Goal: Transaction & Acquisition: Purchase product/service

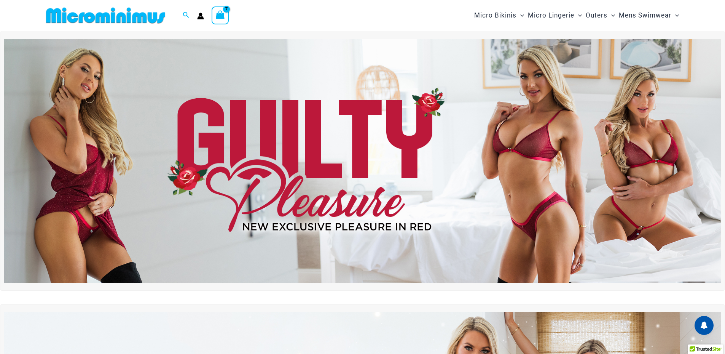
click at [219, 16] on icon "View Shopping Cart, 7 items" at bounding box center [220, 14] width 9 height 9
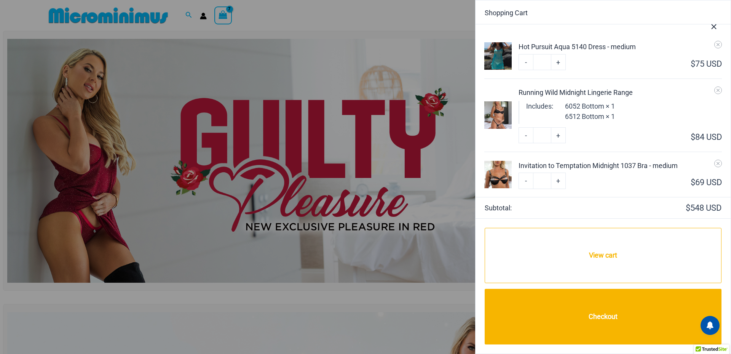
click at [714, 44] on button "Close Cart Drawer" at bounding box center [713, 25] width 33 height 38
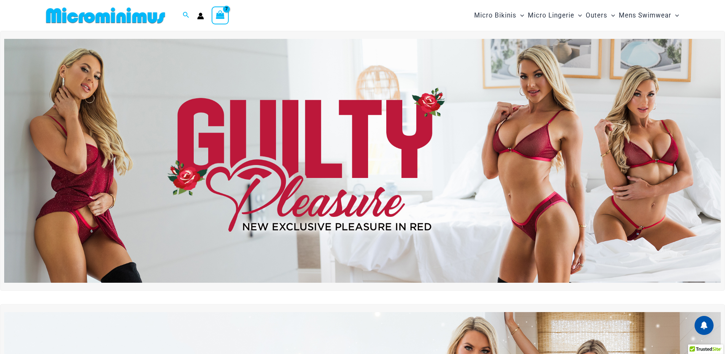
click at [216, 16] on icon "View Shopping Cart, 7 items" at bounding box center [220, 14] width 9 height 9
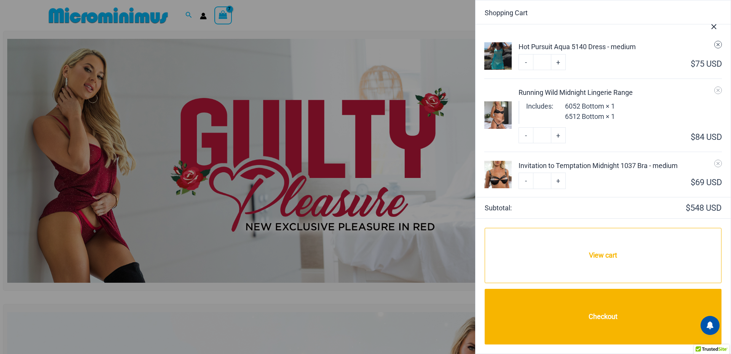
click at [715, 45] on icon "Remove Hot Pursuit Aqua 5140 Dress - medium from cart" at bounding box center [717, 44] width 5 height 5
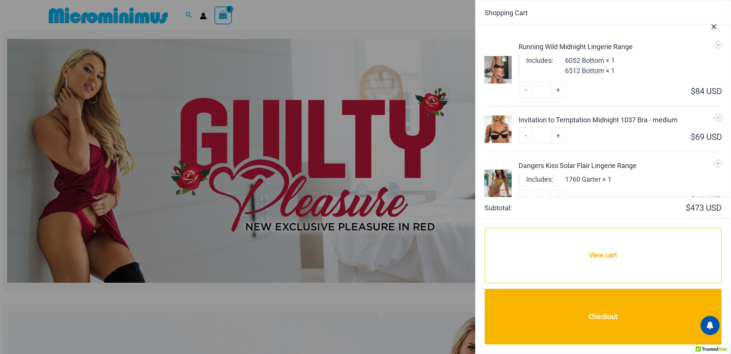
click at [715, 26] on icon "Close Cart Drawer" at bounding box center [713, 26] width 5 height 5
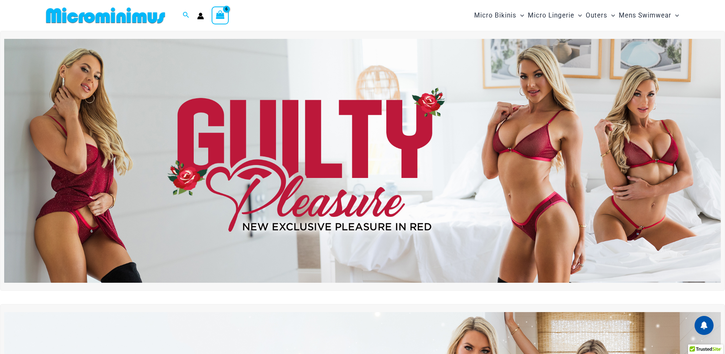
click at [218, 16] on icon "View Shopping Cart, 6 items" at bounding box center [220, 14] width 9 height 9
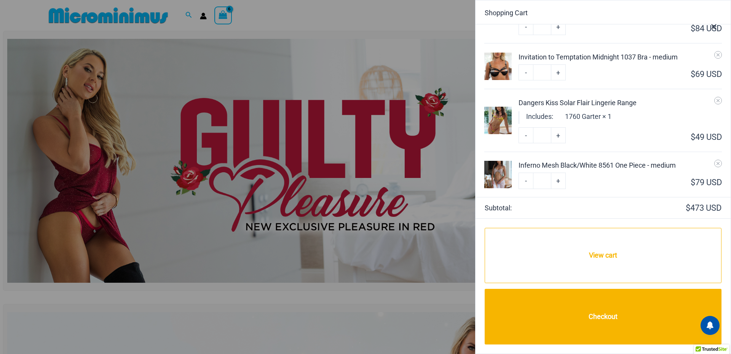
scroll to position [76, 0]
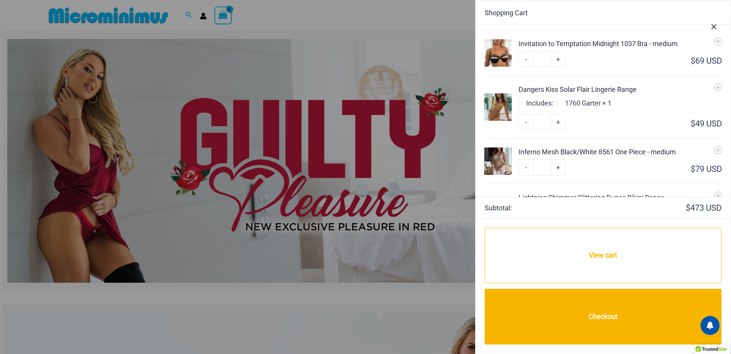
click at [556, 87] on div "Dangers Kiss Solar Flair Lingerie Range" at bounding box center [619, 89] width 203 height 10
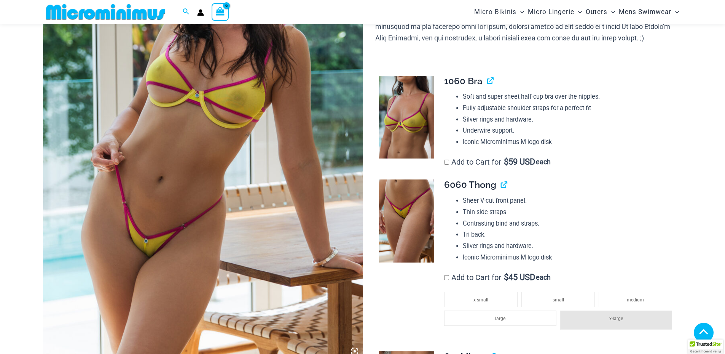
scroll to position [179, 0]
click at [558, 298] on span "small" at bounding box center [558, 299] width 11 height 5
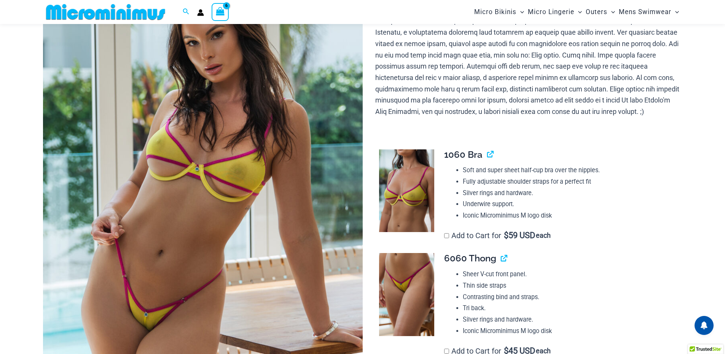
scroll to position [110, 0]
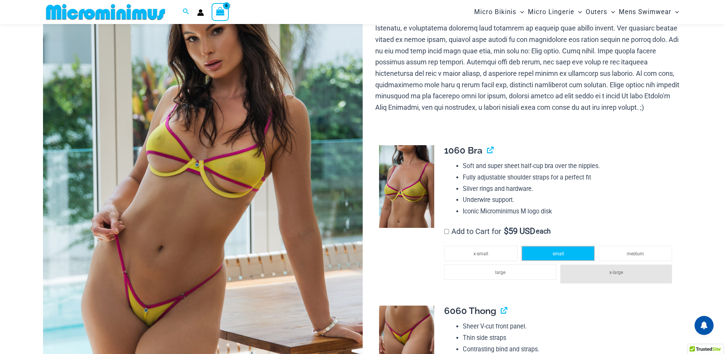
click at [548, 250] on li "small" at bounding box center [557, 253] width 73 height 15
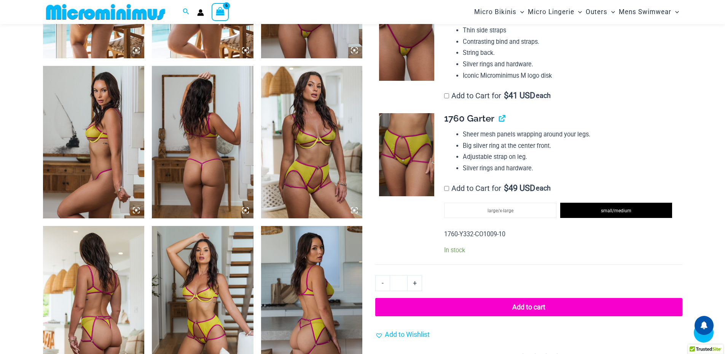
scroll to position [643, 0]
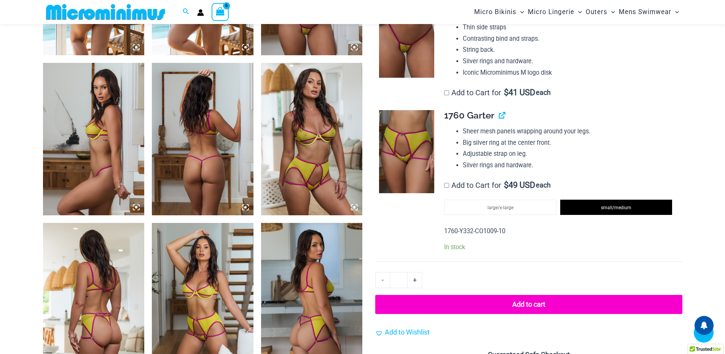
click at [528, 301] on button "Add to cart" at bounding box center [528, 304] width 307 height 19
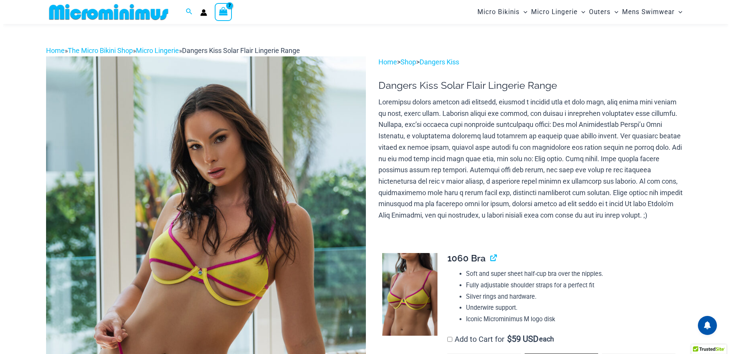
scroll to position [0, 0]
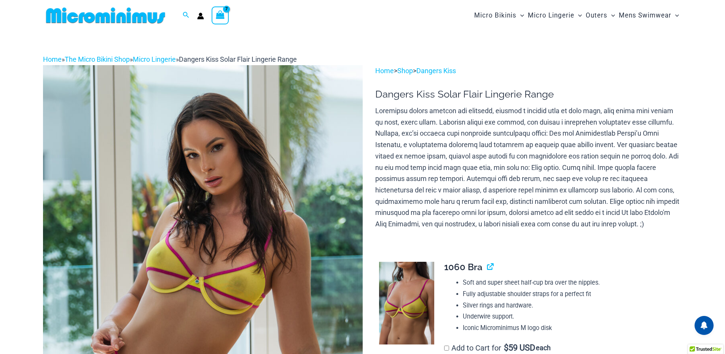
click at [223, 17] on icon "View Shopping Cart, 7 items" at bounding box center [220, 14] width 9 height 9
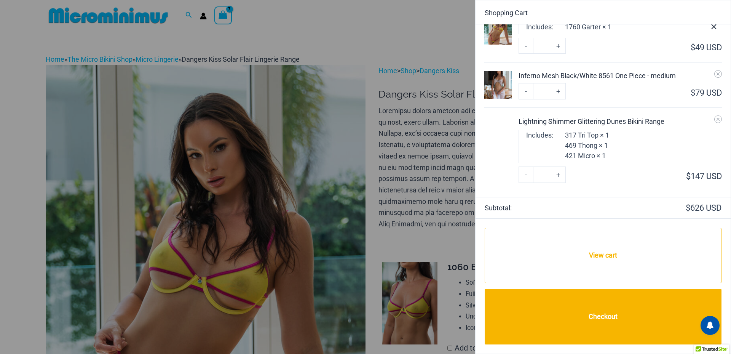
scroll to position [114, 0]
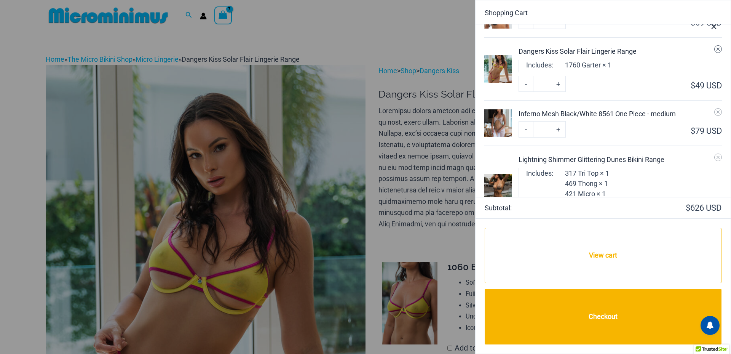
click at [716, 49] on icon "Remove Dangers Kiss Solar Flair Lingerie Range from cart" at bounding box center [717, 49] width 3 height 3
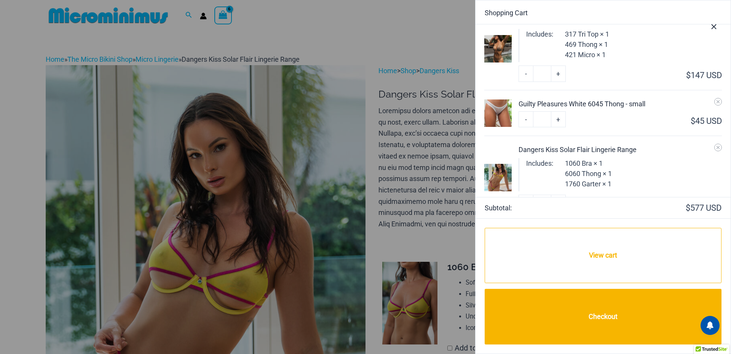
scroll to position [221, 0]
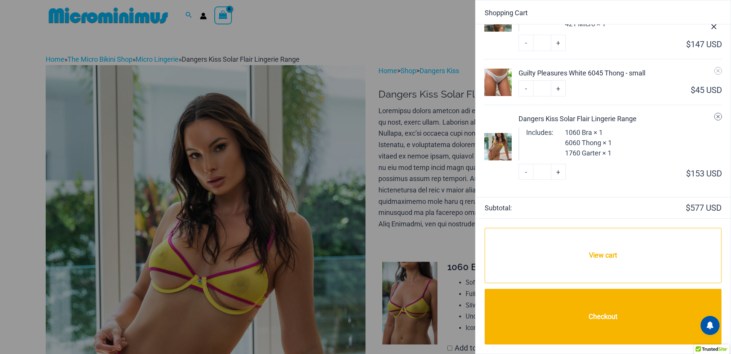
click at [715, 117] on icon "Remove Dangers Kiss Solar Flair Lingerie Range from cart" at bounding box center [717, 116] width 5 height 5
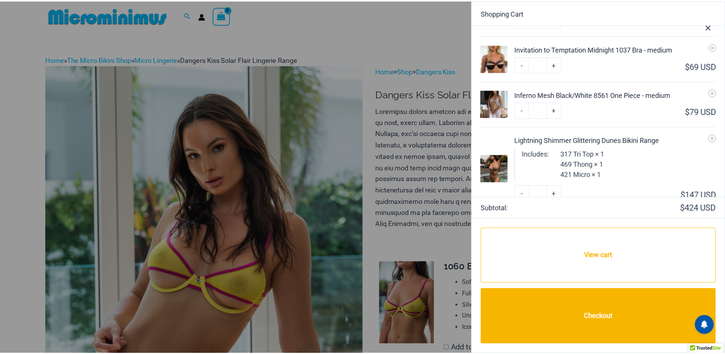
scroll to position [0, 0]
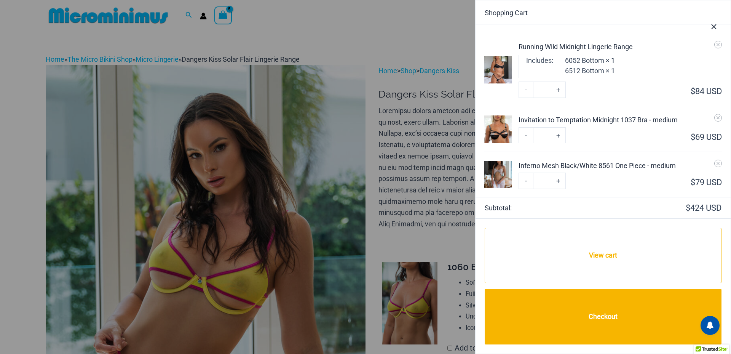
click at [717, 28] on icon "Close Cart Drawer" at bounding box center [714, 26] width 8 height 8
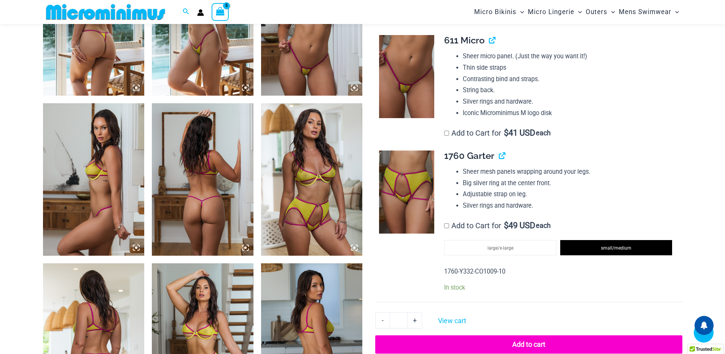
scroll to position [604, 0]
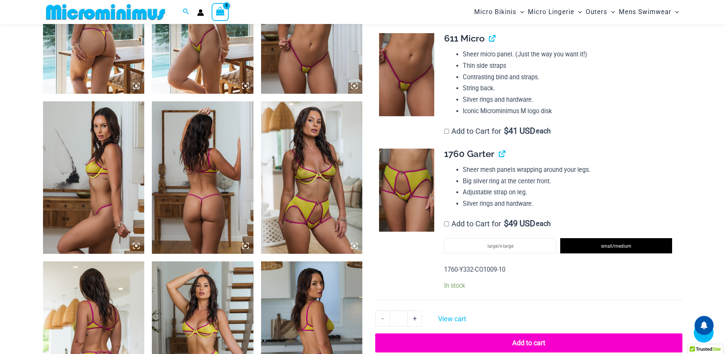
click at [524, 341] on button "Add to cart" at bounding box center [528, 342] width 307 height 19
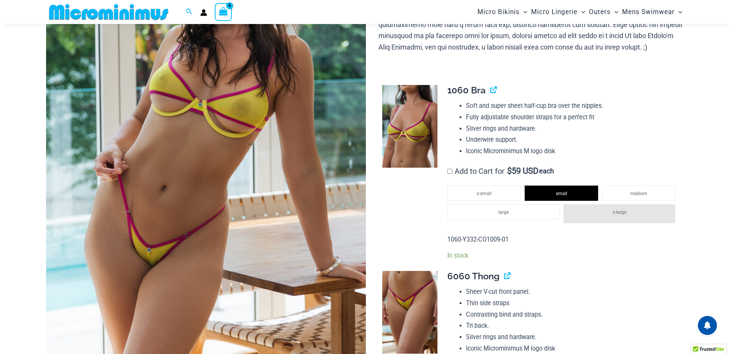
scroll to position [20, 0]
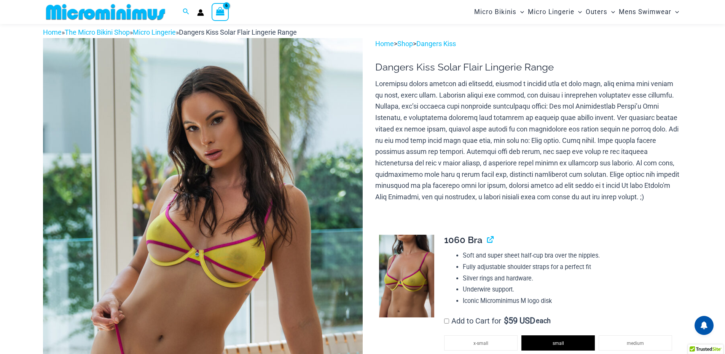
click at [220, 13] on icon "View Shopping Cart, 6 items" at bounding box center [220, 11] width 9 height 9
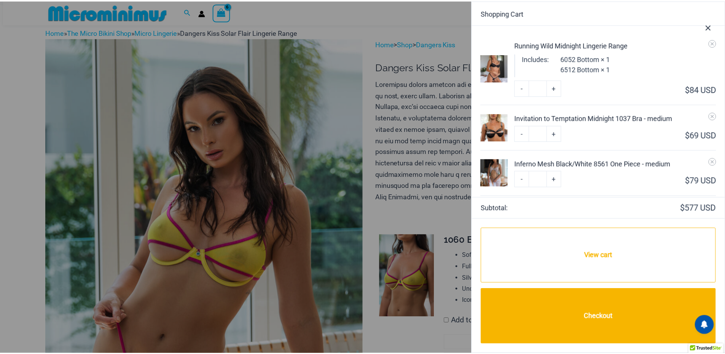
scroll to position [0, 0]
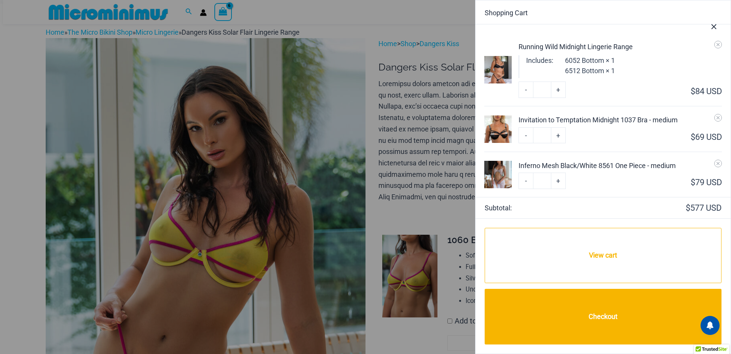
click at [713, 27] on icon "Close Cart Drawer" at bounding box center [713, 26] width 5 height 5
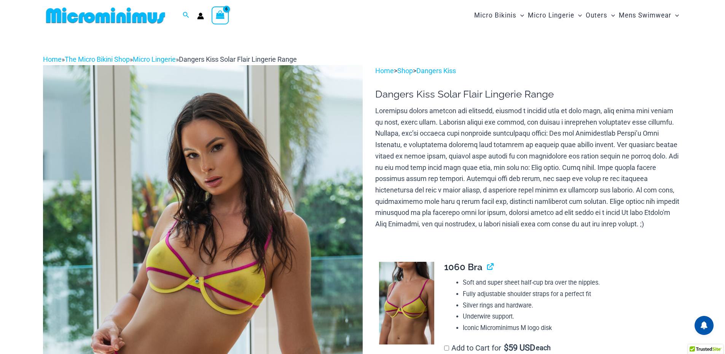
click at [218, 18] on icon "View Shopping Cart, 6 items" at bounding box center [220, 14] width 9 height 9
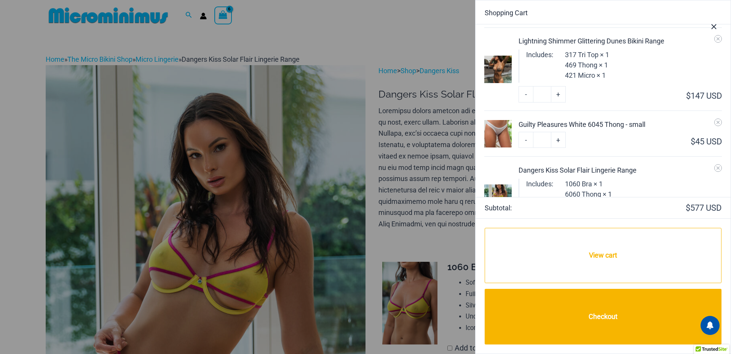
scroll to position [183, 0]
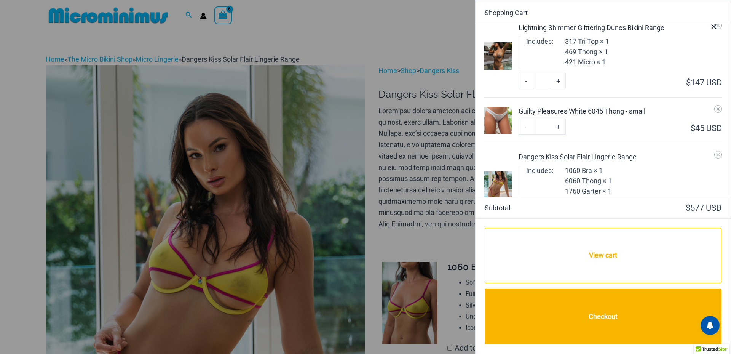
click at [587, 109] on div "Guilty Pleasures White 6045 Thong - small" at bounding box center [619, 111] width 203 height 10
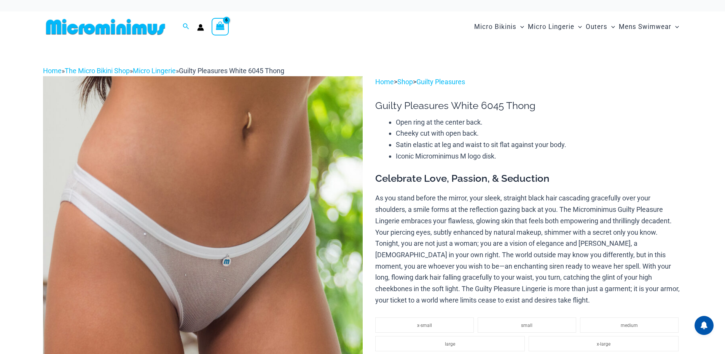
select select
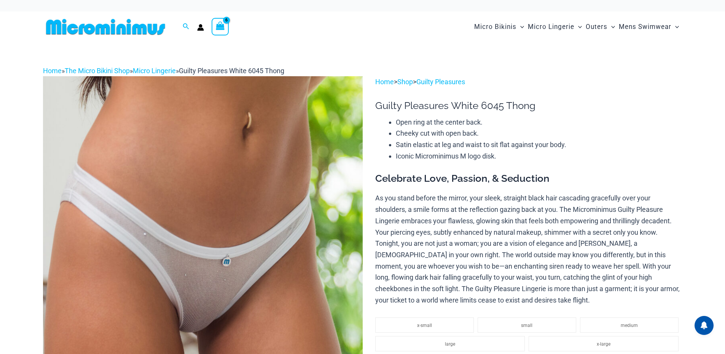
select select
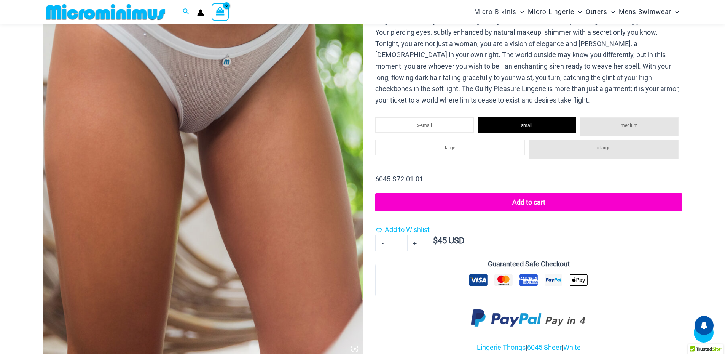
scroll to position [69, 0]
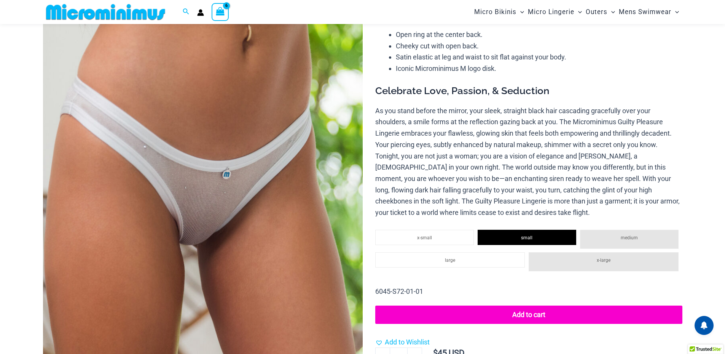
click at [636, 236] on span "medium" at bounding box center [629, 237] width 17 height 5
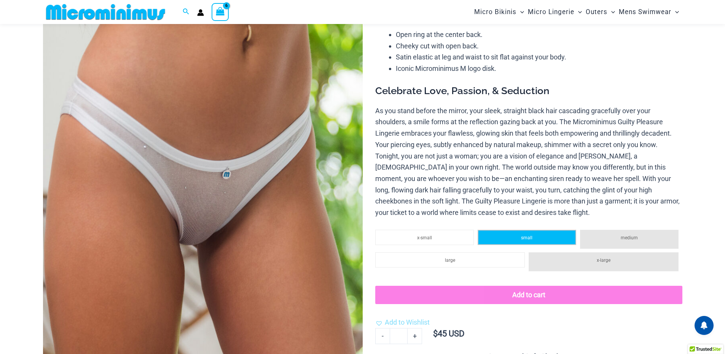
click at [522, 234] on li "small" at bounding box center [527, 237] width 99 height 15
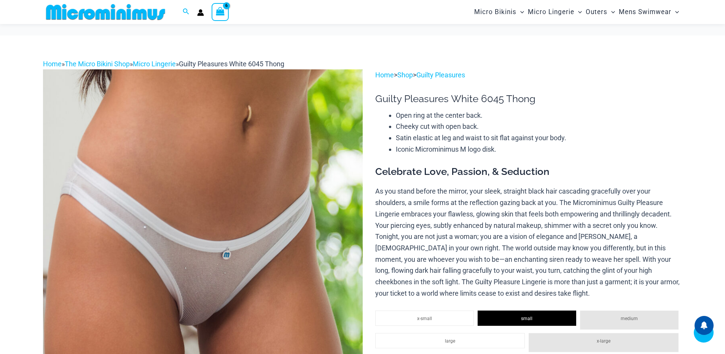
select select
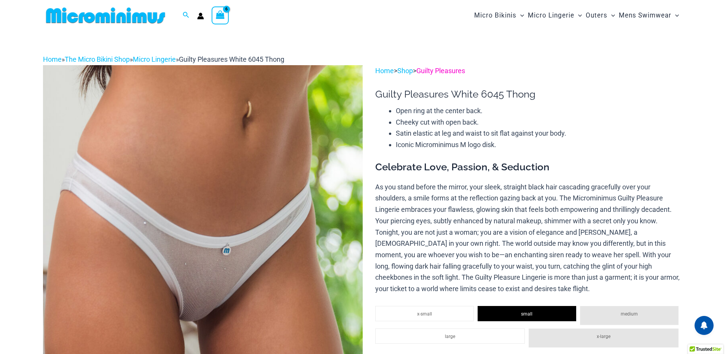
click at [445, 72] on link "Guilty Pleasures" at bounding box center [440, 71] width 49 height 8
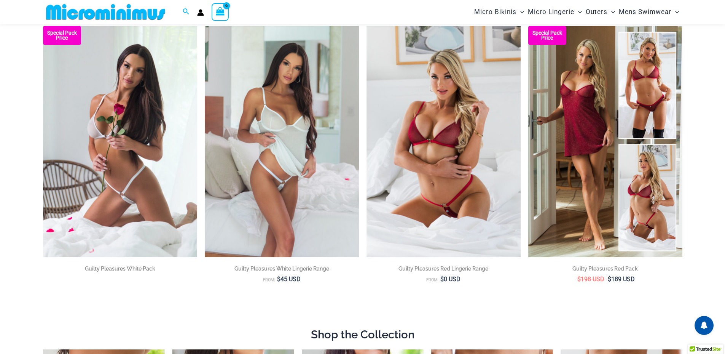
scroll to position [64, 0]
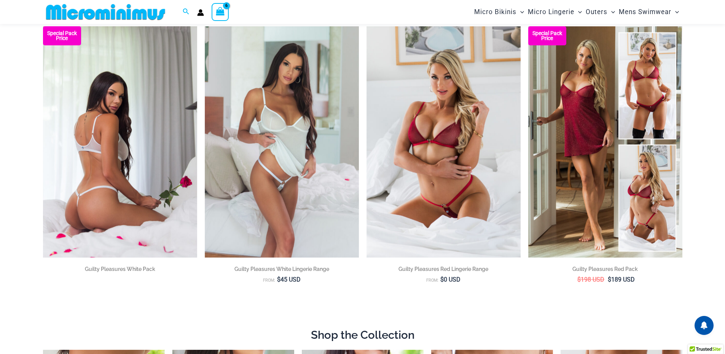
click at [117, 134] on img at bounding box center [120, 141] width 154 height 231
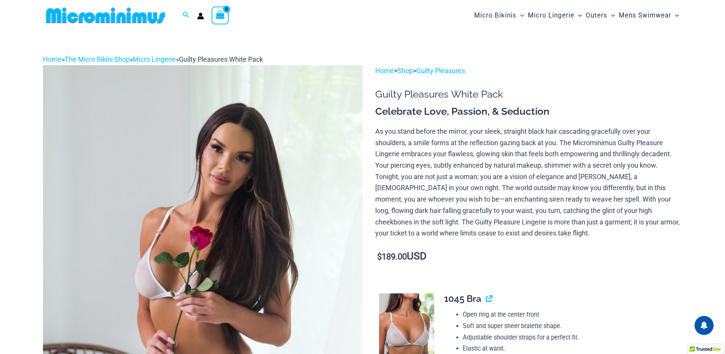
click at [224, 16] on icon "View Shopping Cart, 6 items" at bounding box center [220, 14] width 9 height 9
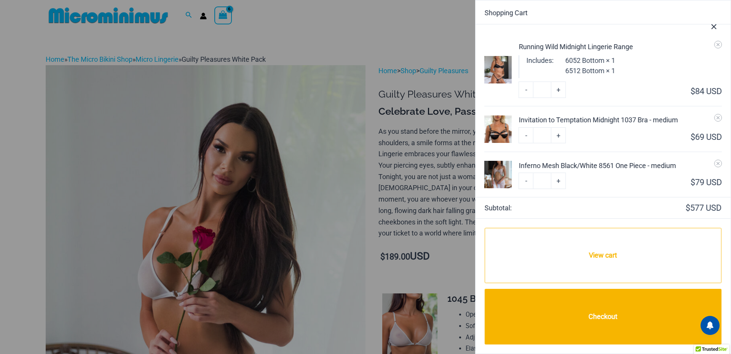
click at [565, 46] on div "Running Wild Midnight Lingerie Range" at bounding box center [619, 46] width 203 height 10
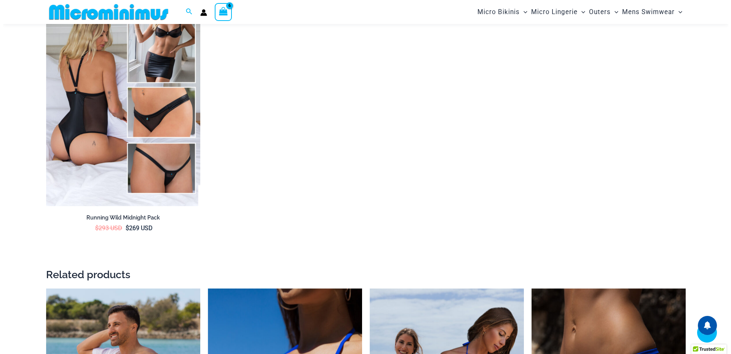
scroll to position [1440, 0]
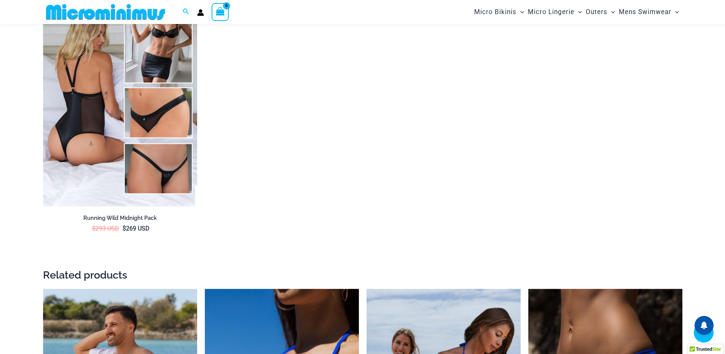
click at [225, 16] on div "View Shopping Cart, 6 items" at bounding box center [221, 12] width 18 height 18
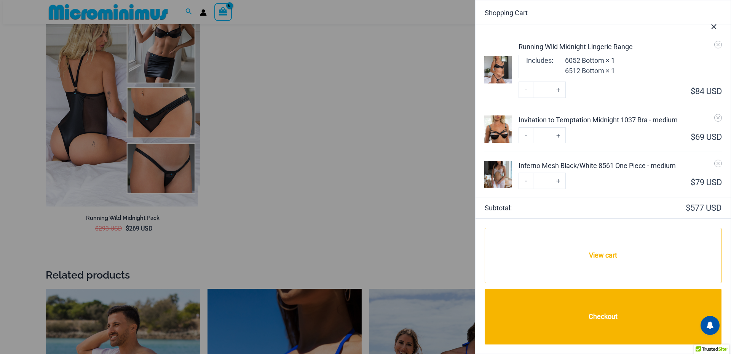
click at [603, 119] on div "Invitation to Temptation Midnight 1037 Bra - medium" at bounding box center [619, 120] width 203 height 10
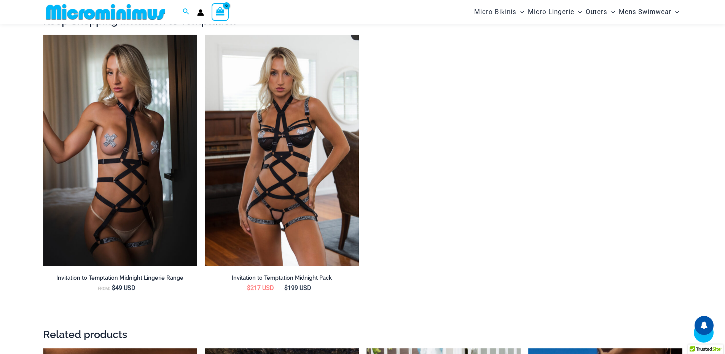
scroll to position [869, 0]
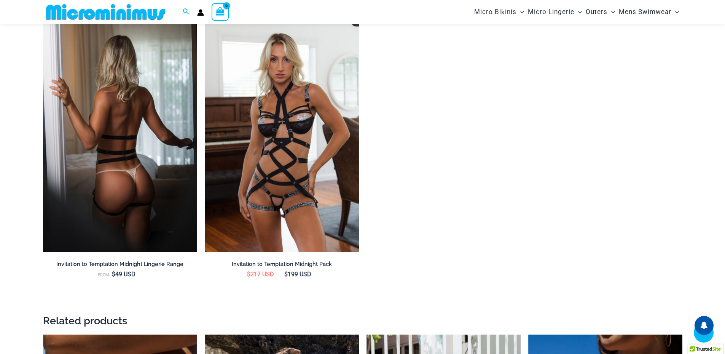
click at [124, 152] on img at bounding box center [120, 136] width 154 height 231
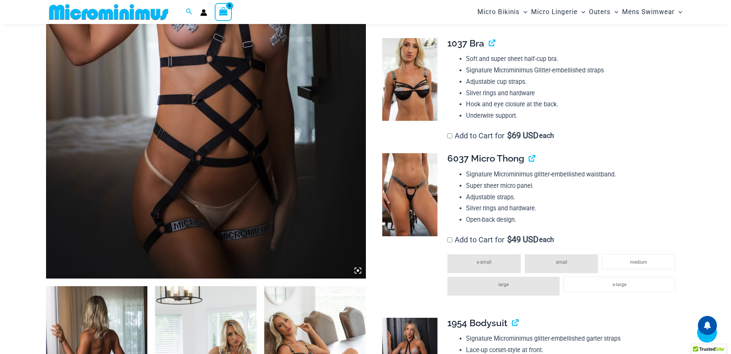
scroll to position [249, 0]
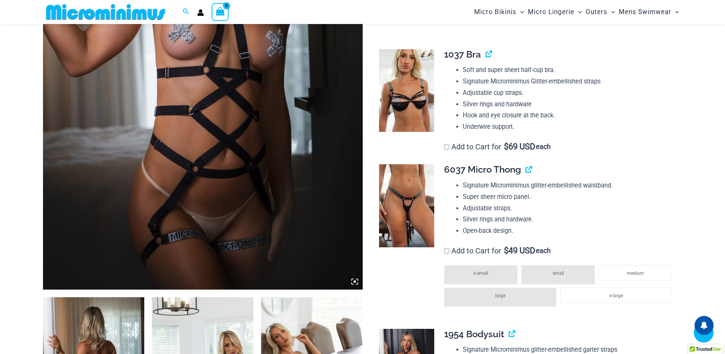
click at [224, 11] on icon "View Shopping Cart, 6 items" at bounding box center [220, 11] width 9 height 9
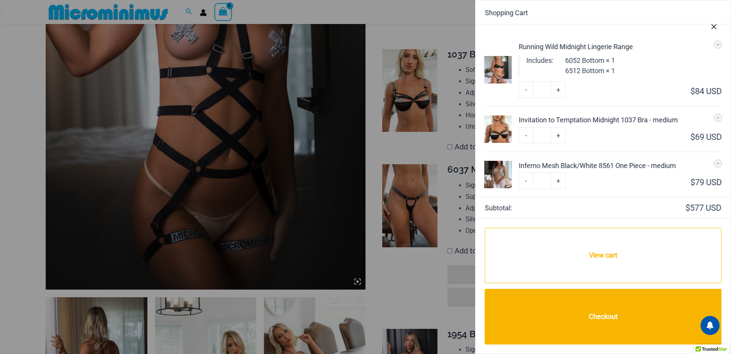
click at [592, 120] on div "Invitation to Temptation Midnight 1037 Bra - medium" at bounding box center [619, 120] width 203 height 10
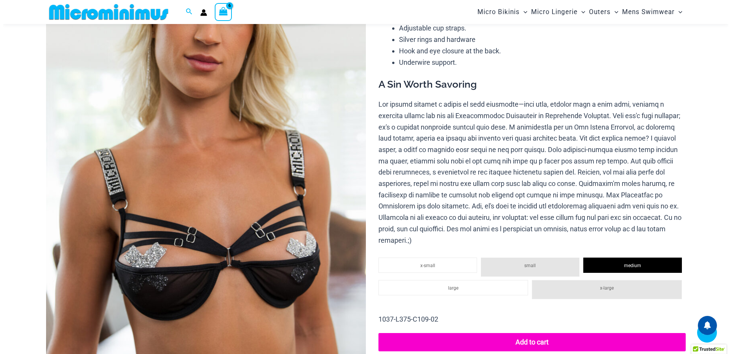
scroll to position [31, 0]
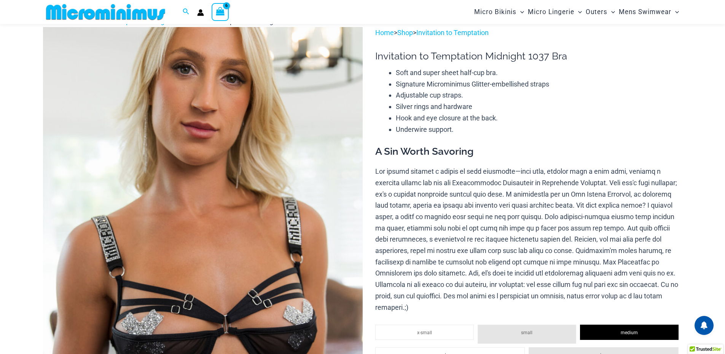
click at [222, 15] on icon "View Shopping Cart, 6 items" at bounding box center [220, 11] width 9 height 9
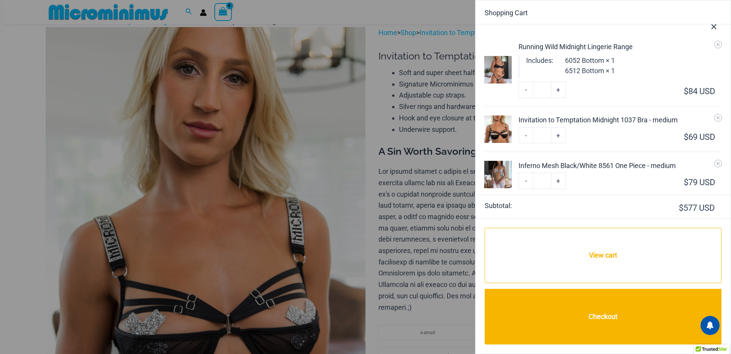
click at [222, 15] on div at bounding box center [365, 177] width 731 height 354
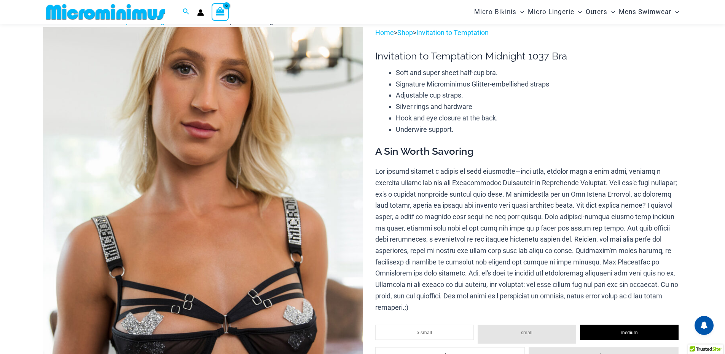
click at [220, 10] on icon "View Shopping Cart, 6 items" at bounding box center [220, 11] width 9 height 9
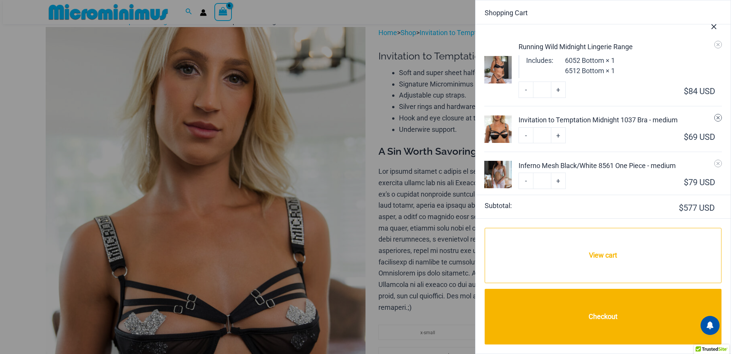
click at [715, 118] on icon "Remove Invitation to Temptation Midnight 1037 Bra - medium from cart" at bounding box center [717, 117] width 5 height 5
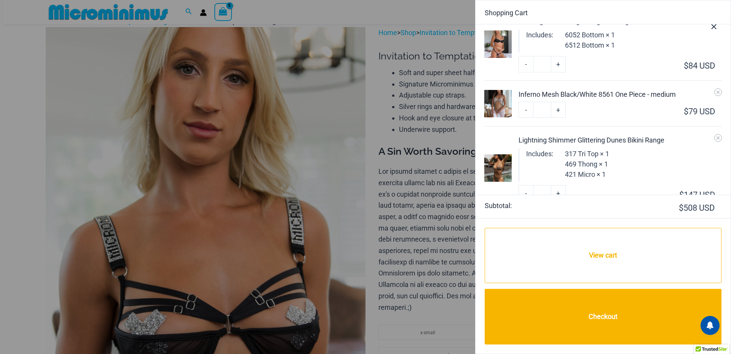
scroll to position [0, 0]
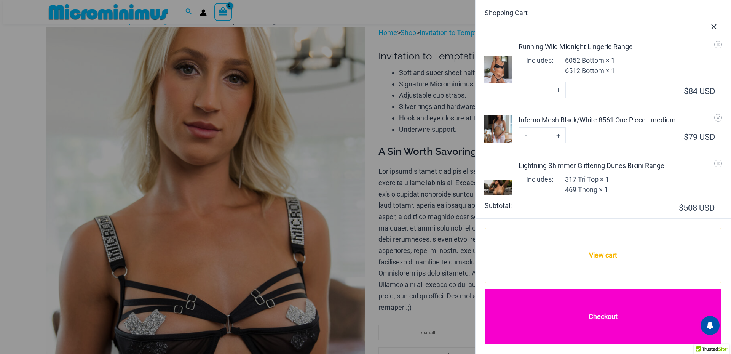
click at [608, 314] on link "Checkout" at bounding box center [603, 317] width 237 height 56
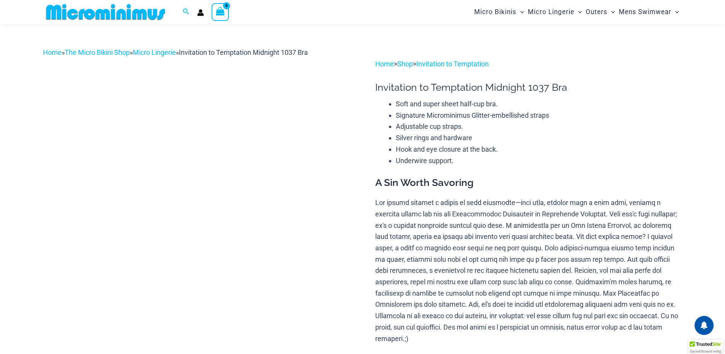
select select
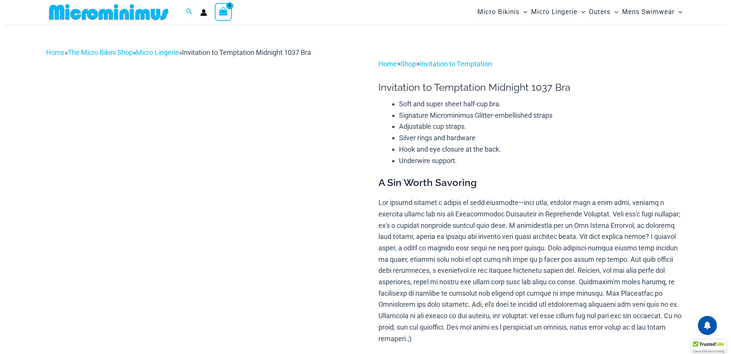
scroll to position [31, 0]
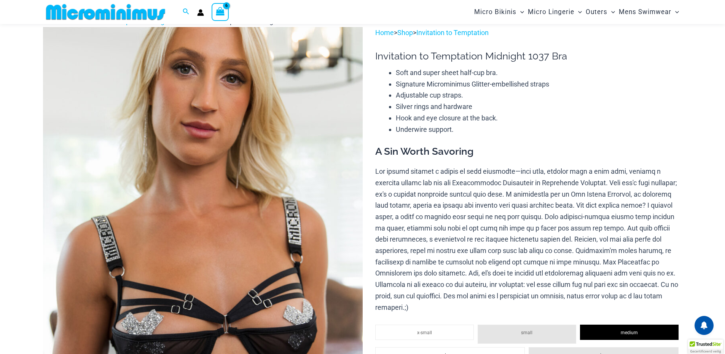
click at [224, 9] on icon "View Shopping Cart, 6 items" at bounding box center [220, 11] width 9 height 9
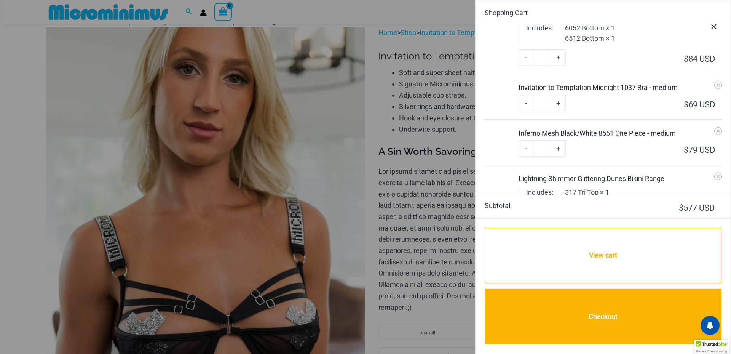
scroll to position [0, 0]
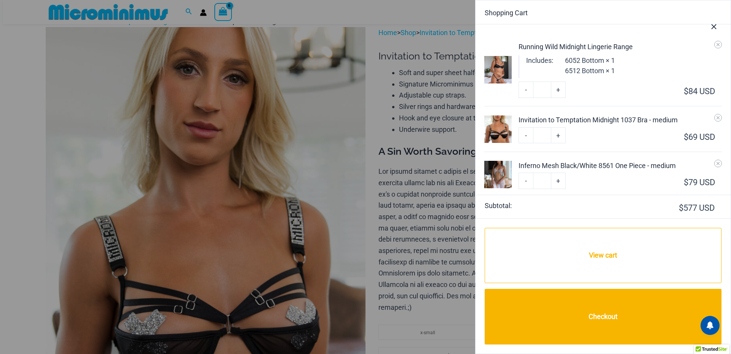
click at [574, 46] on div "Running Wild Midnight Lingerie Range" at bounding box center [619, 46] width 203 height 10
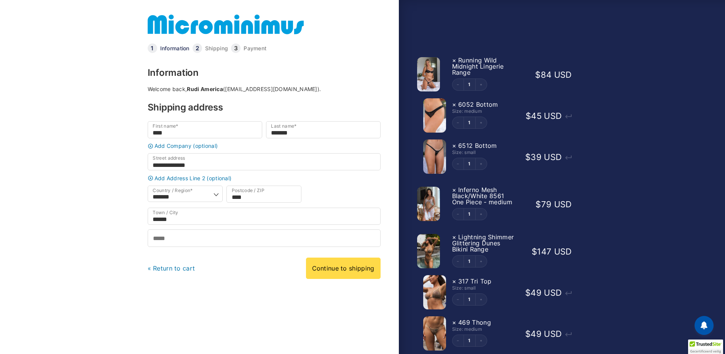
click at [668, 329] on div at bounding box center [362, 329] width 725 height 0
click at [432, 329] on div at bounding box center [362, 329] width 725 height 0
click at [472, 329] on div at bounding box center [362, 329] width 725 height 0
click at [433, 329] on div at bounding box center [362, 329] width 725 height 0
click at [424, 329] on div at bounding box center [362, 329] width 725 height 0
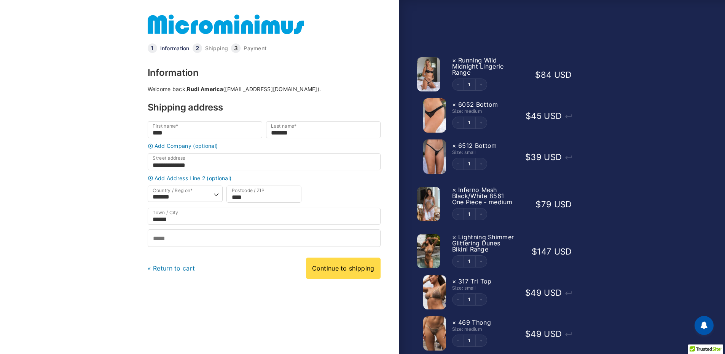
click at [430, 329] on div at bounding box center [362, 329] width 725 height 0
click at [178, 243] on input "Phone *" at bounding box center [264, 237] width 233 height 17
type input "**********"
click at [338, 274] on link "Continue to shipping" at bounding box center [343, 267] width 75 height 21
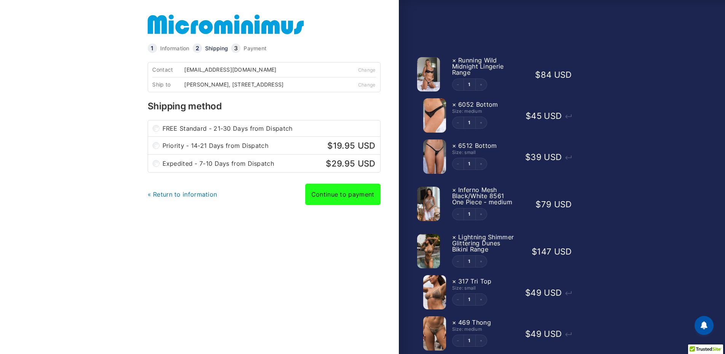
click at [351, 191] on link "Continue to payment" at bounding box center [342, 193] width 75 height 21
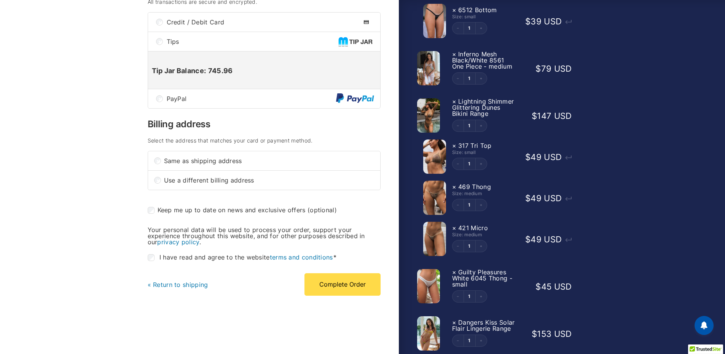
scroll to position [152, 0]
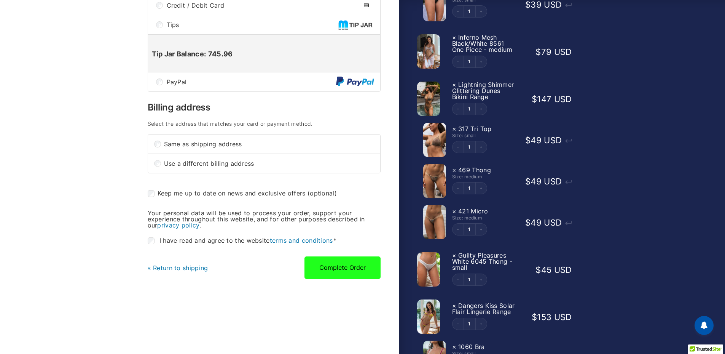
click at [333, 265] on button "Complete Order" at bounding box center [343, 267] width 76 height 22
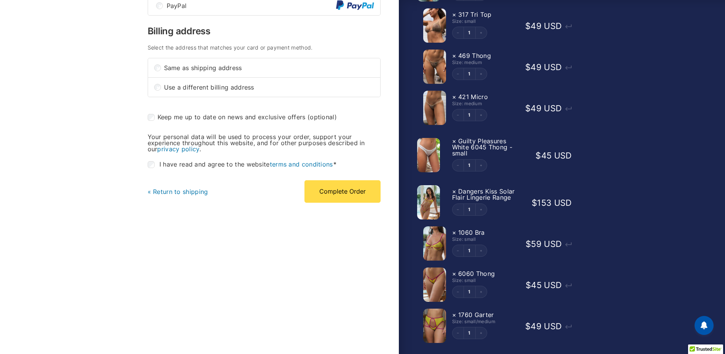
scroll to position [272, 0]
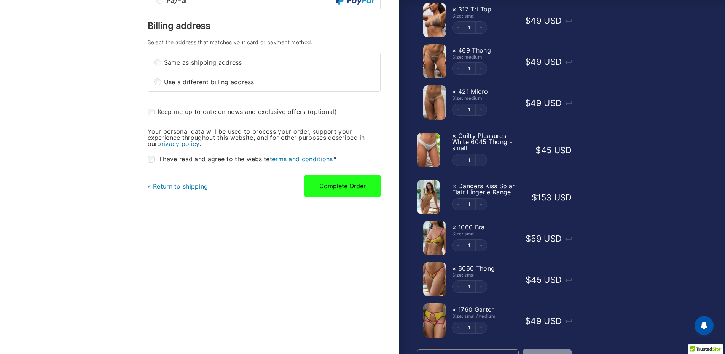
click at [333, 180] on button "Complete Order" at bounding box center [343, 186] width 76 height 22
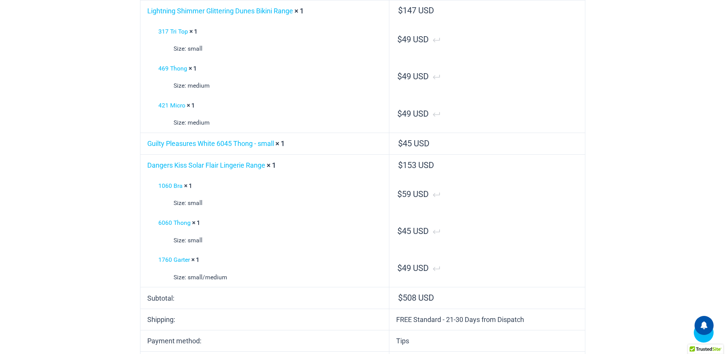
scroll to position [266, 0]
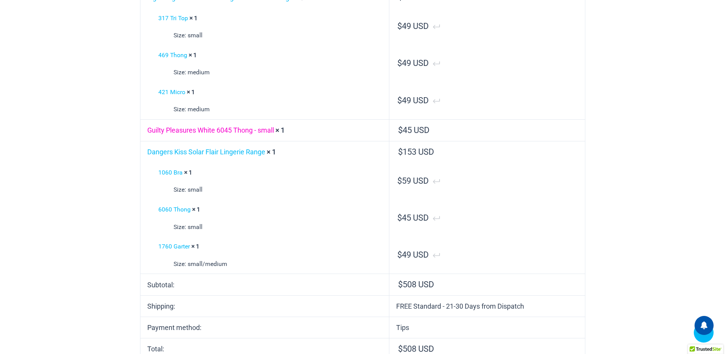
click at [200, 134] on link "Guilty Pleasures White 6045 Thong - small" at bounding box center [210, 130] width 127 height 8
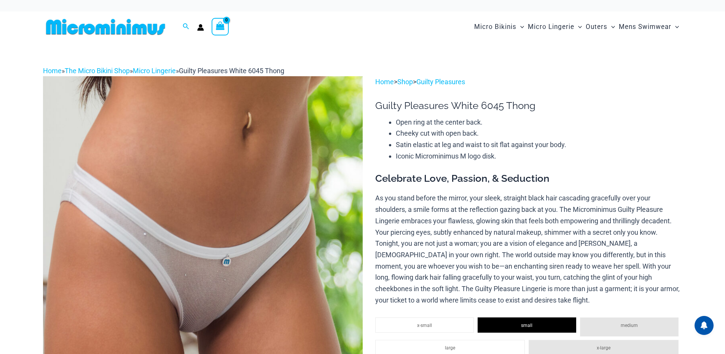
select select
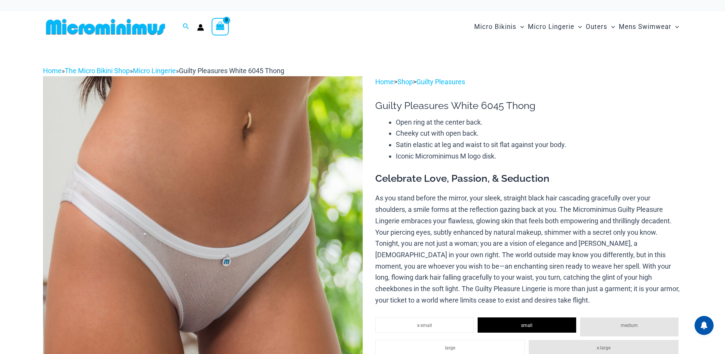
select select
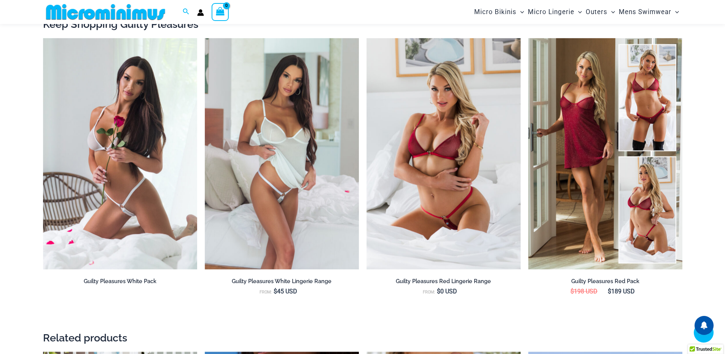
scroll to position [869, 0]
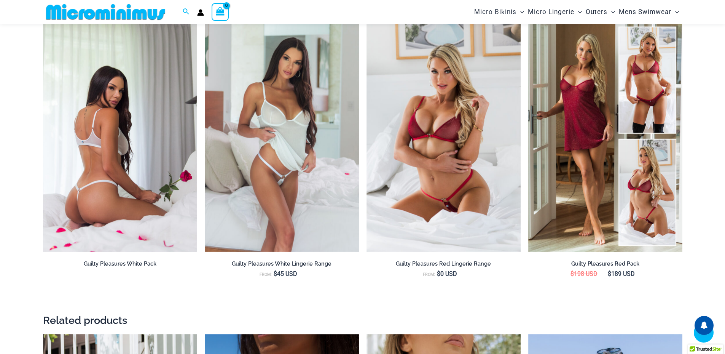
click at [109, 143] on img at bounding box center [120, 136] width 154 height 231
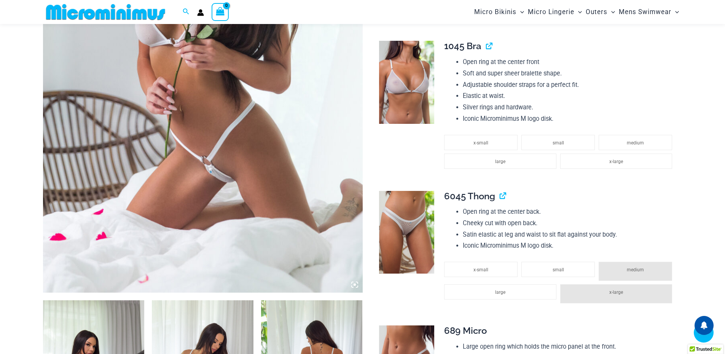
scroll to position [176, 0]
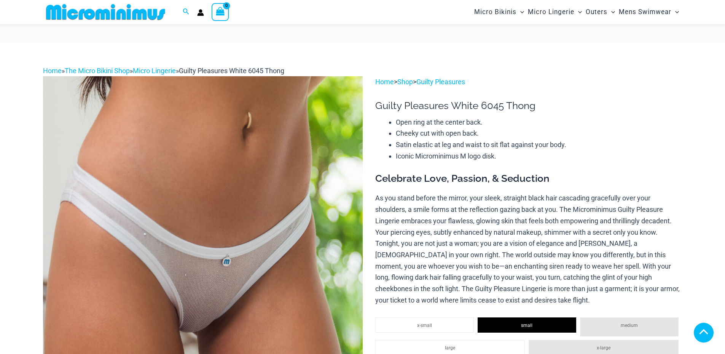
select select
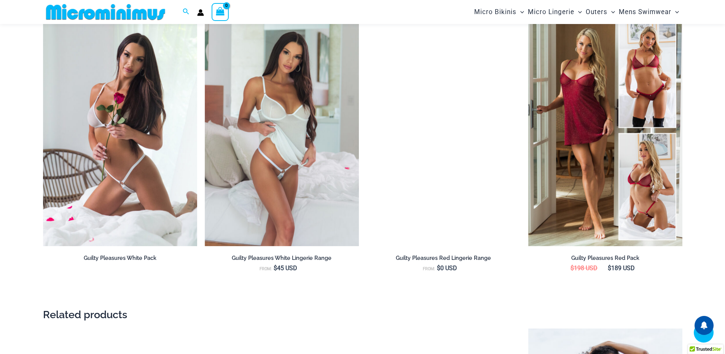
scroll to position [869, 0]
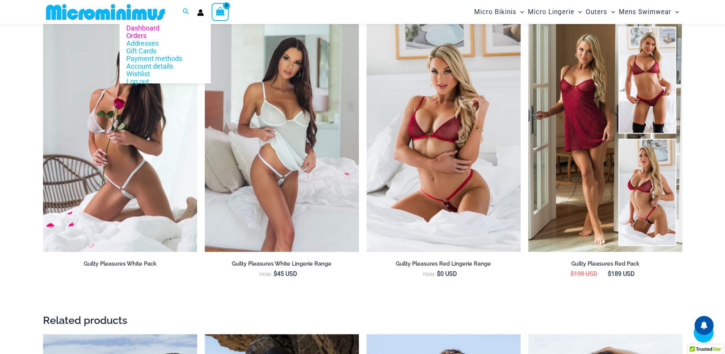
click at [147, 36] on link "Orders" at bounding box center [165, 36] width 91 height 8
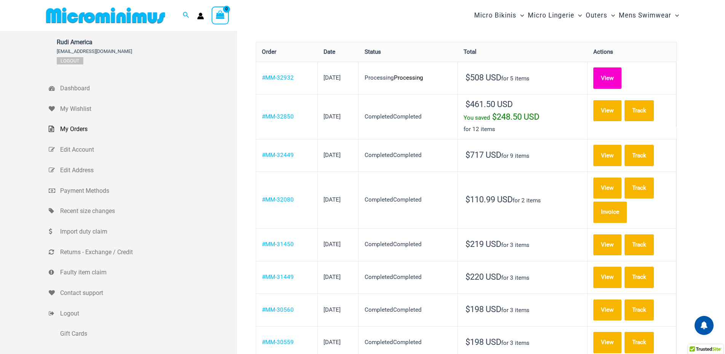
click at [615, 78] on link "View" at bounding box center [607, 77] width 28 height 21
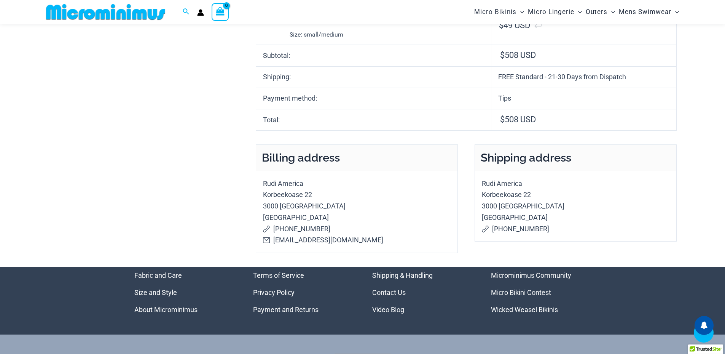
scroll to position [450, 0]
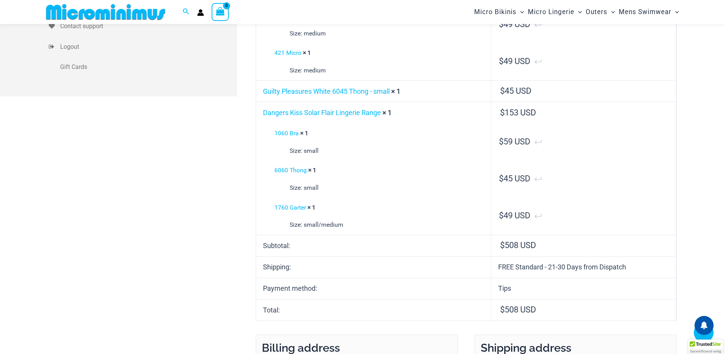
scroll to position [241, 0]
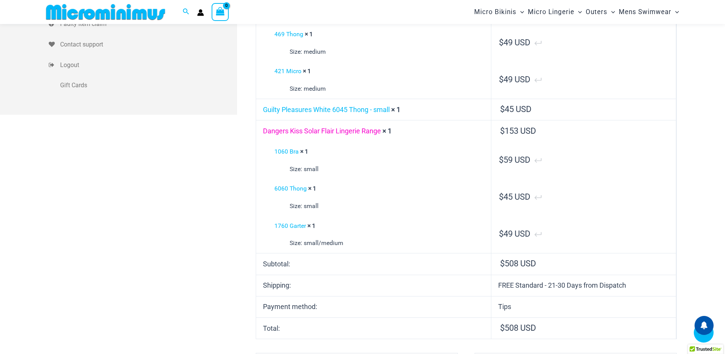
click at [316, 132] on link "Dangers Kiss Solar Flair Lingerie Range" at bounding box center [322, 131] width 118 height 8
